Goal: Task Accomplishment & Management: Manage account settings

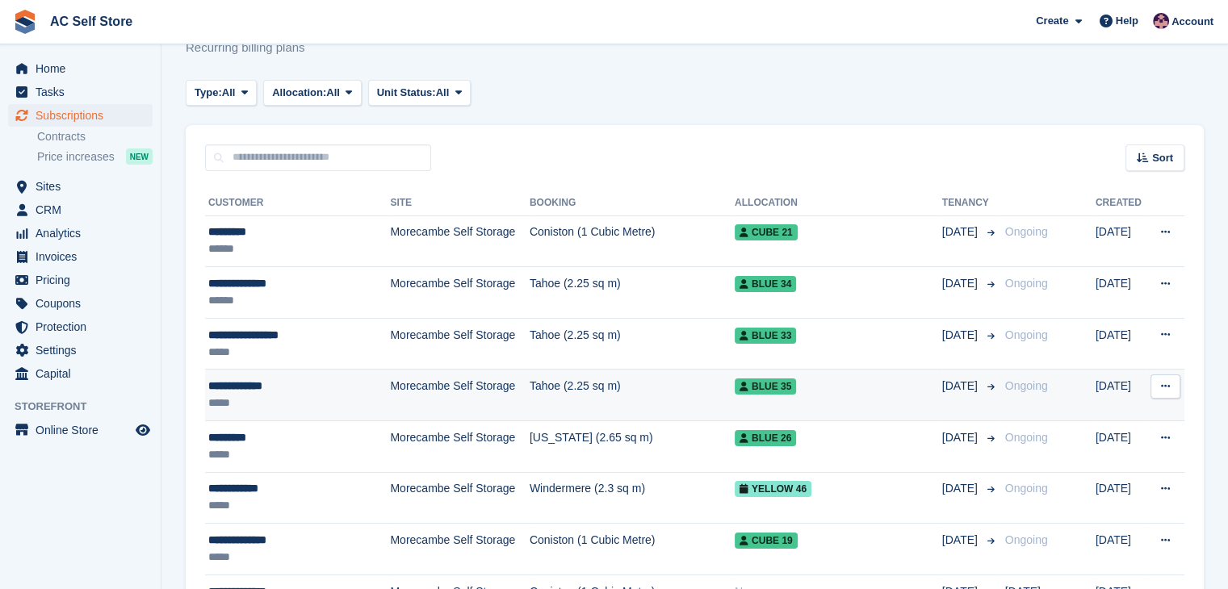
scroll to position [81, 0]
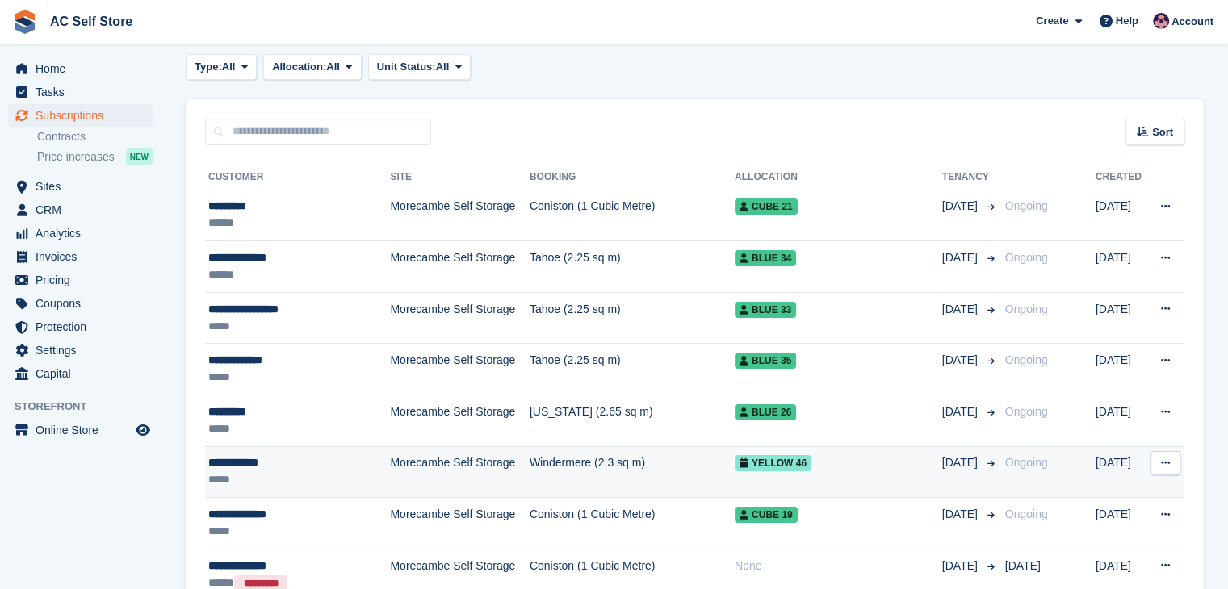
click at [493, 480] on td "Morecambe Self Storage" at bounding box center [459, 472] width 139 height 52
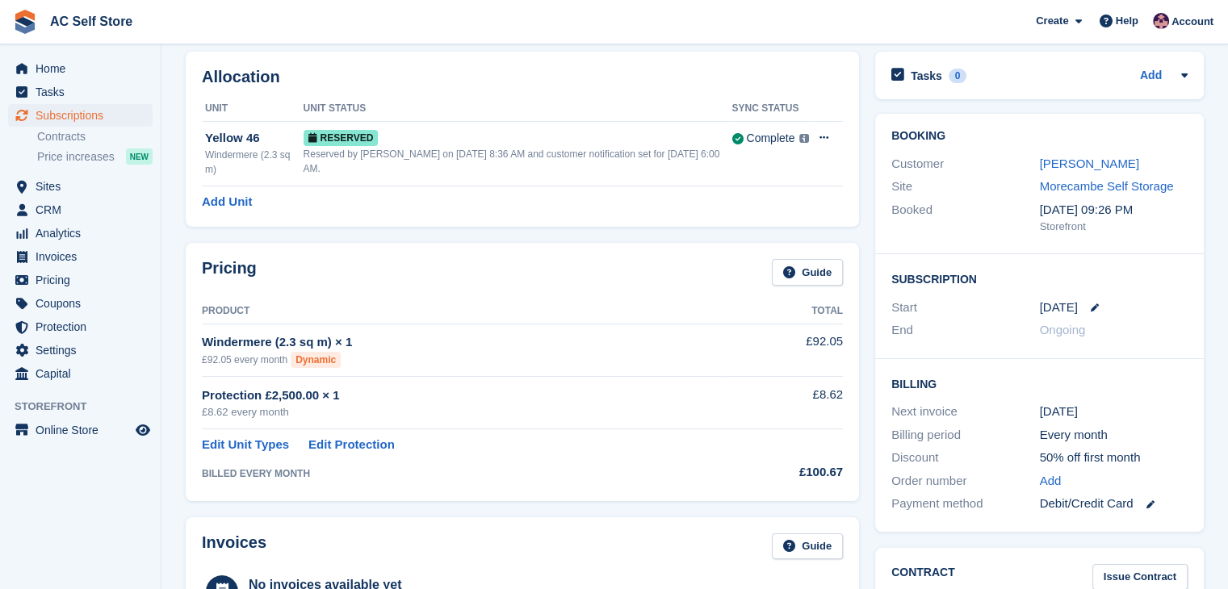
scroll to position [242, 0]
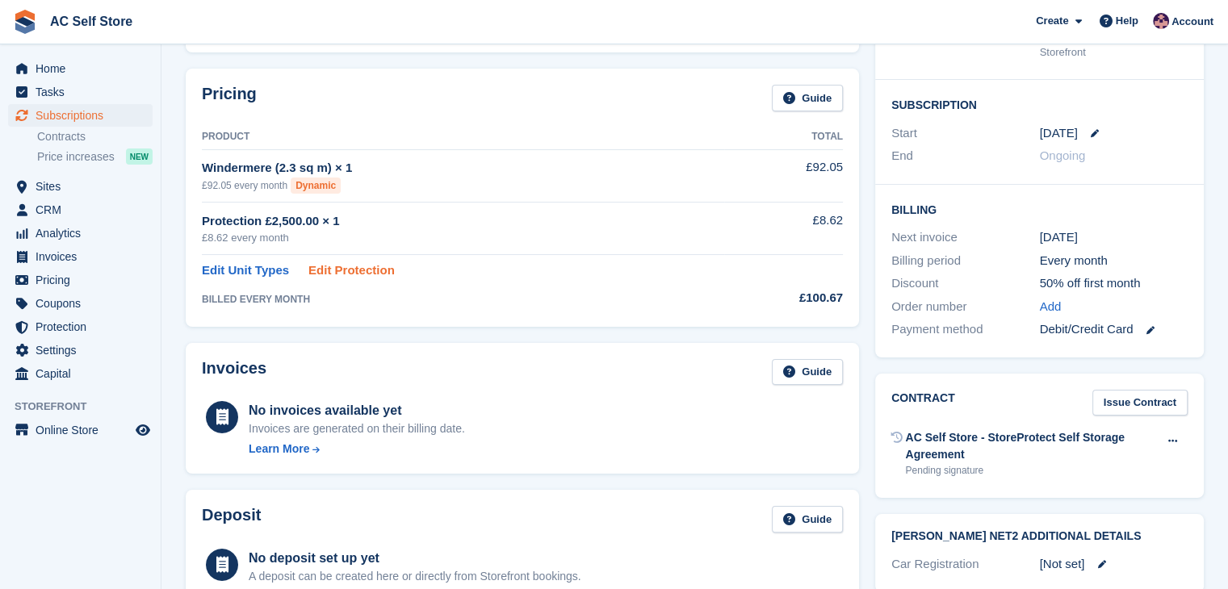
click at [362, 262] on link "Edit Protection" at bounding box center [351, 271] width 86 height 19
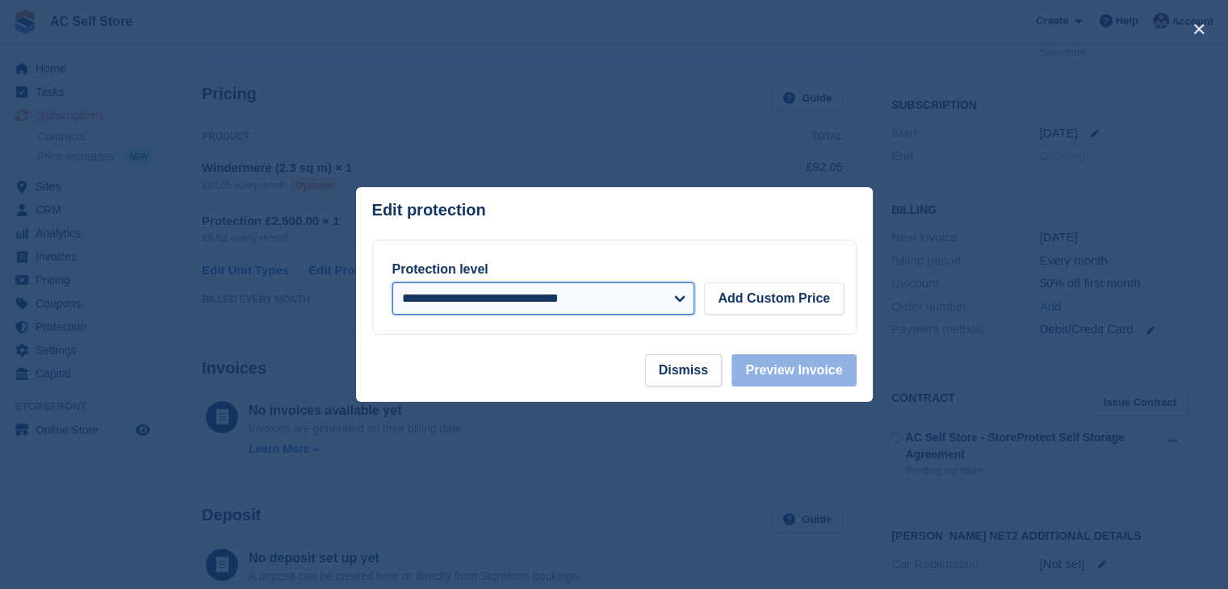
click at [683, 292] on select "**********" at bounding box center [543, 299] width 303 height 32
select select
click at [392, 283] on select "**********" at bounding box center [543, 299] width 303 height 32
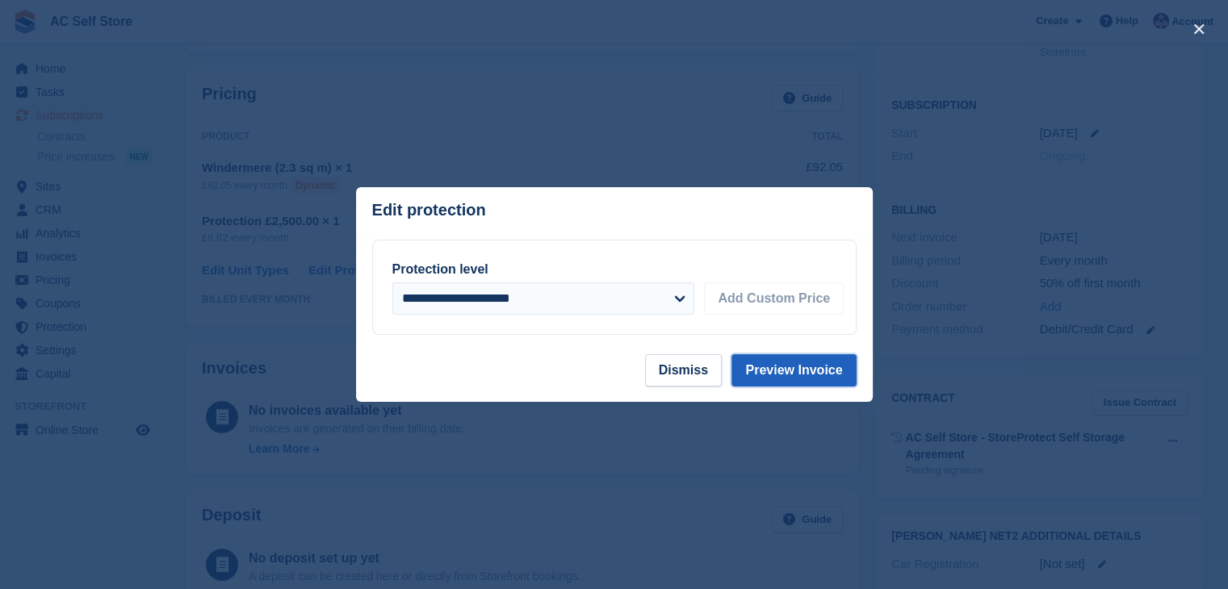
click at [792, 370] on button "Preview Invoice" at bounding box center [794, 370] width 124 height 32
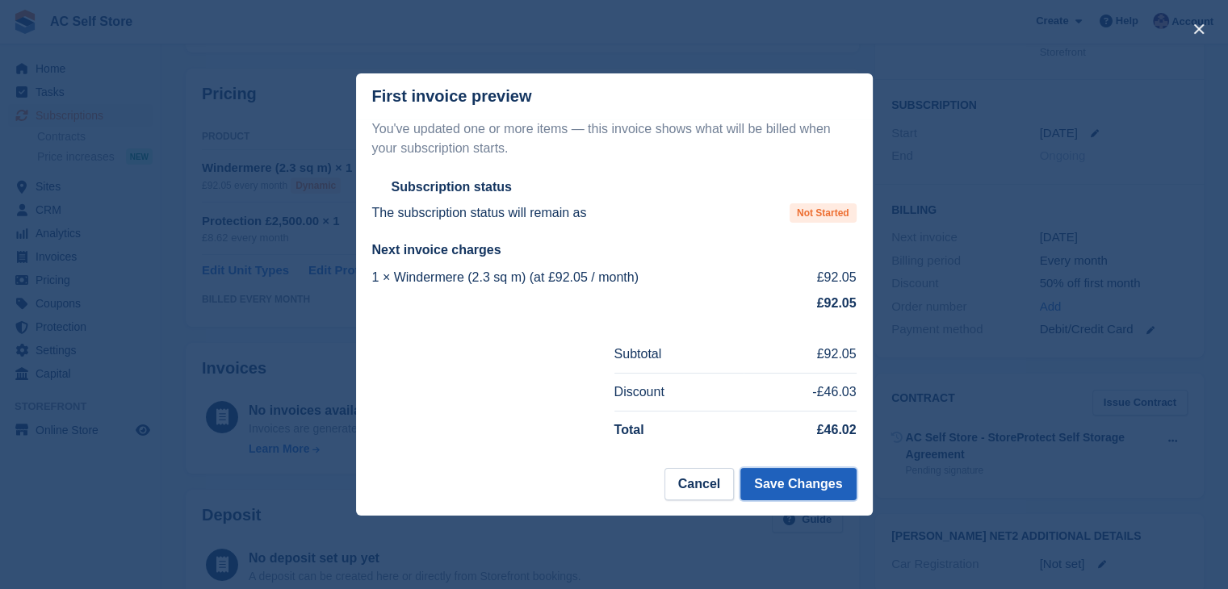
click at [808, 493] on button "Save Changes" at bounding box center [797, 484] width 115 height 32
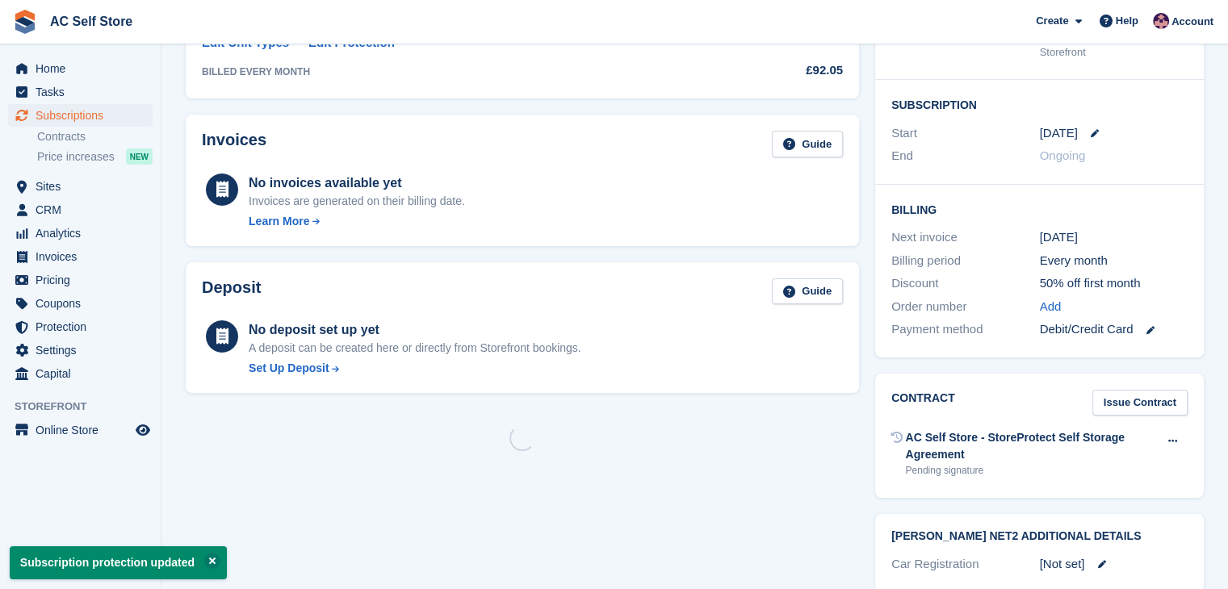
scroll to position [0, 0]
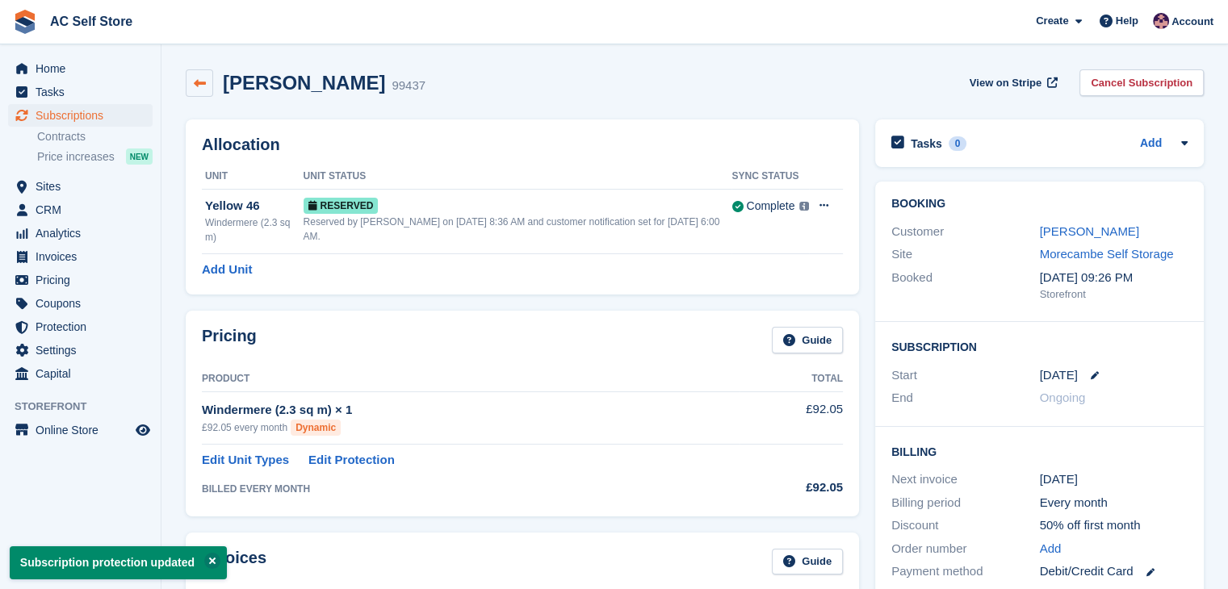
click at [198, 83] on icon at bounding box center [200, 84] width 12 height 12
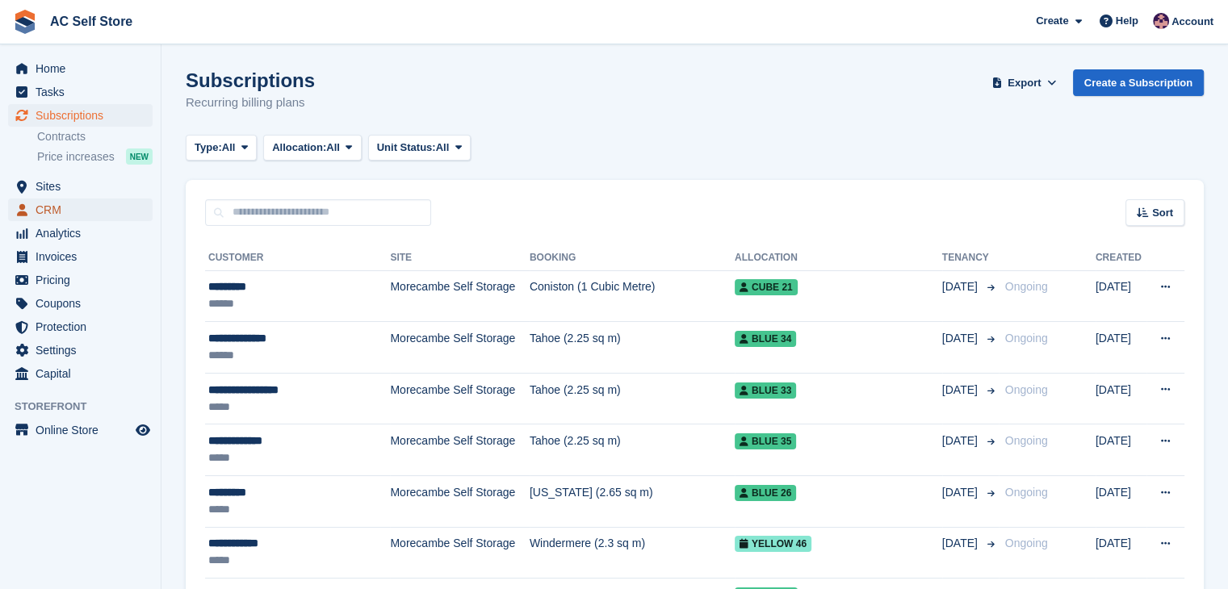
click at [75, 213] on span "CRM" at bounding box center [84, 210] width 97 height 23
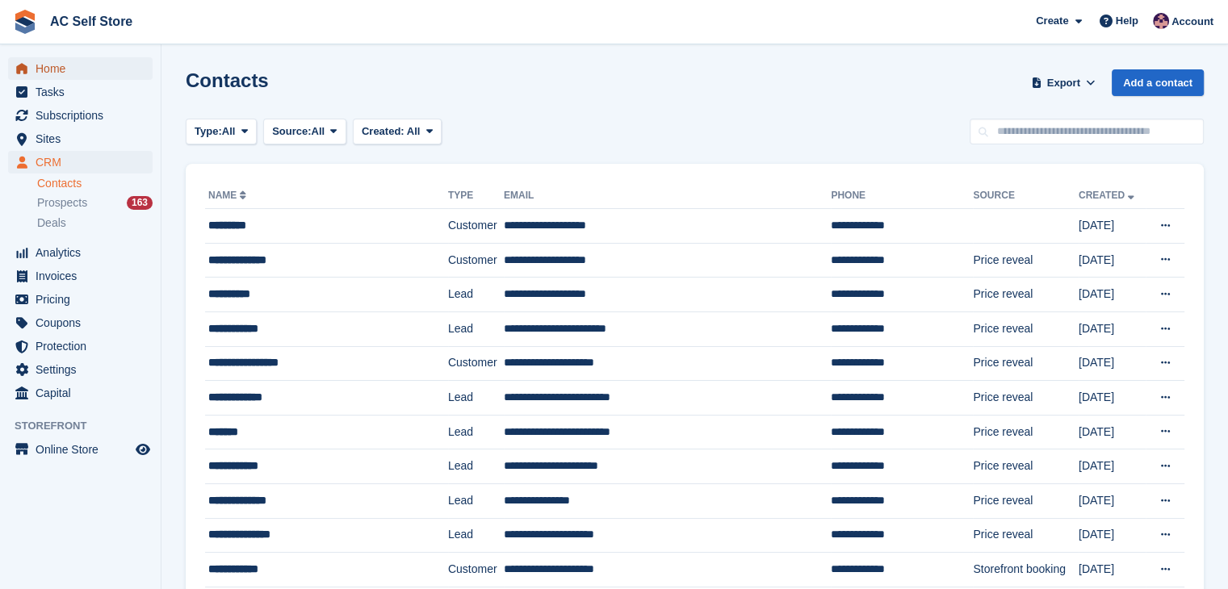
click at [82, 65] on span "Home" at bounding box center [84, 68] width 97 height 23
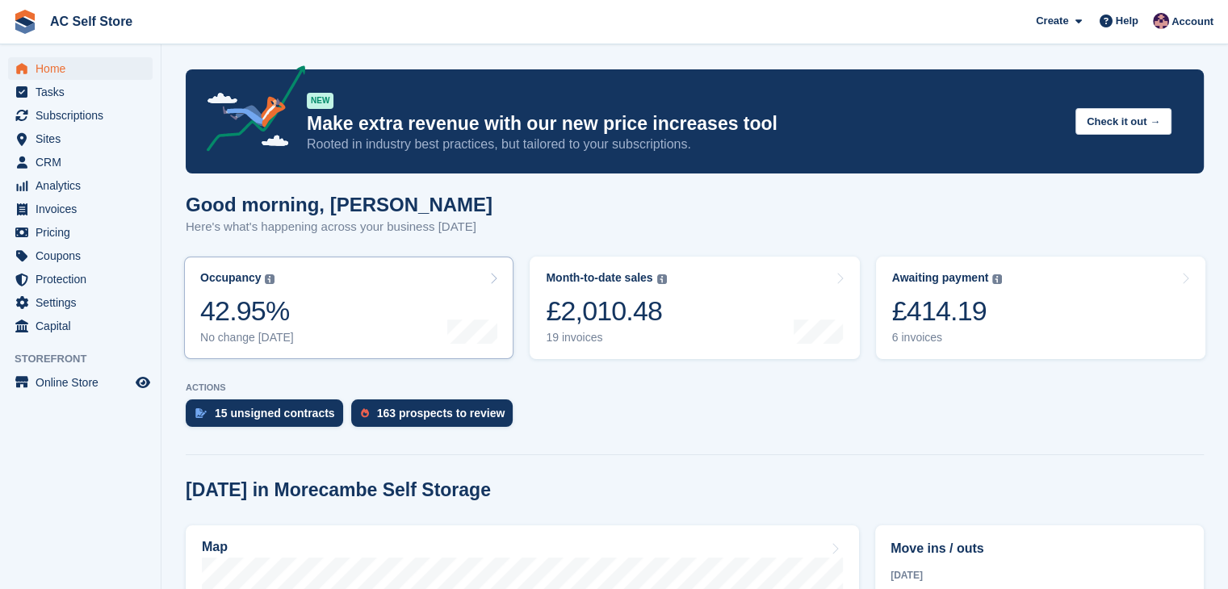
click at [475, 266] on link "Occupancy The percentage of all currently allocated units in terms of area. Inc…" at bounding box center [348, 308] width 329 height 103
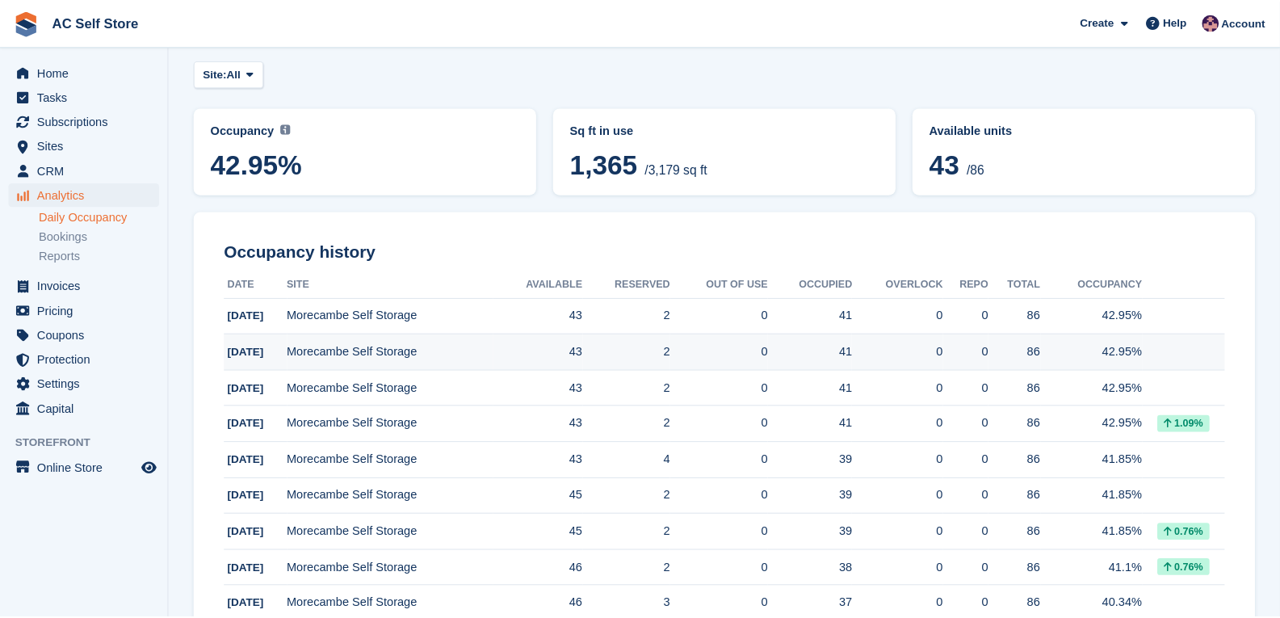
scroll to position [242, 0]
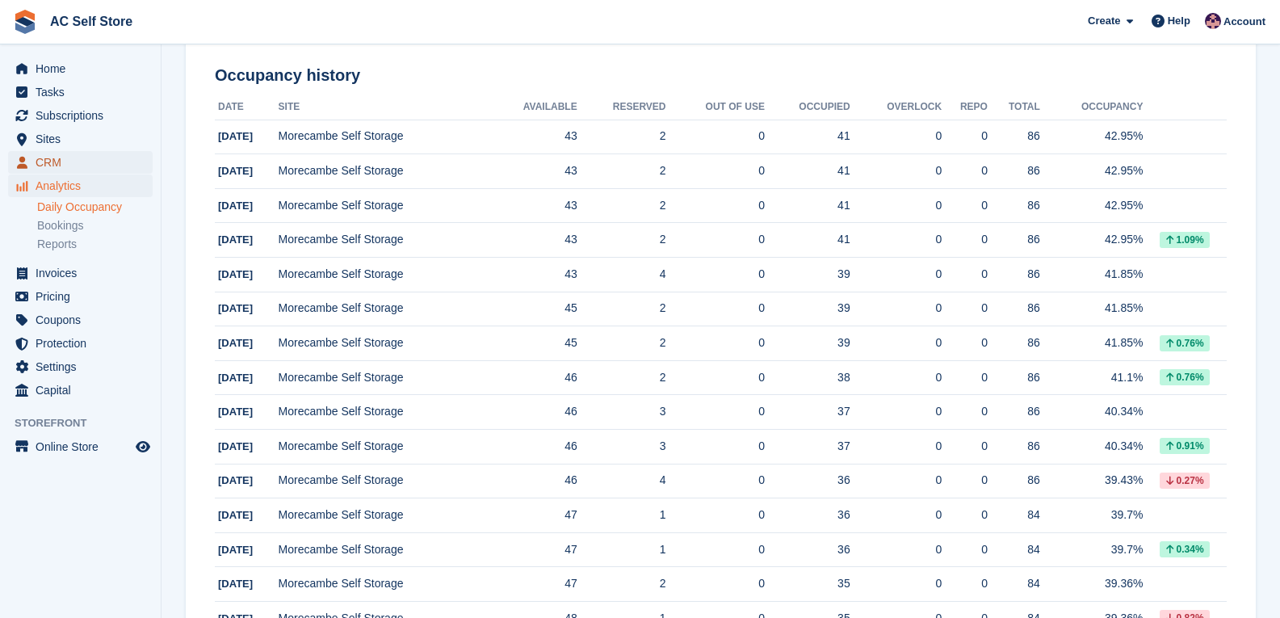
click at [97, 158] on span "CRM" at bounding box center [84, 162] width 97 height 23
